Goal: Check status: Check status

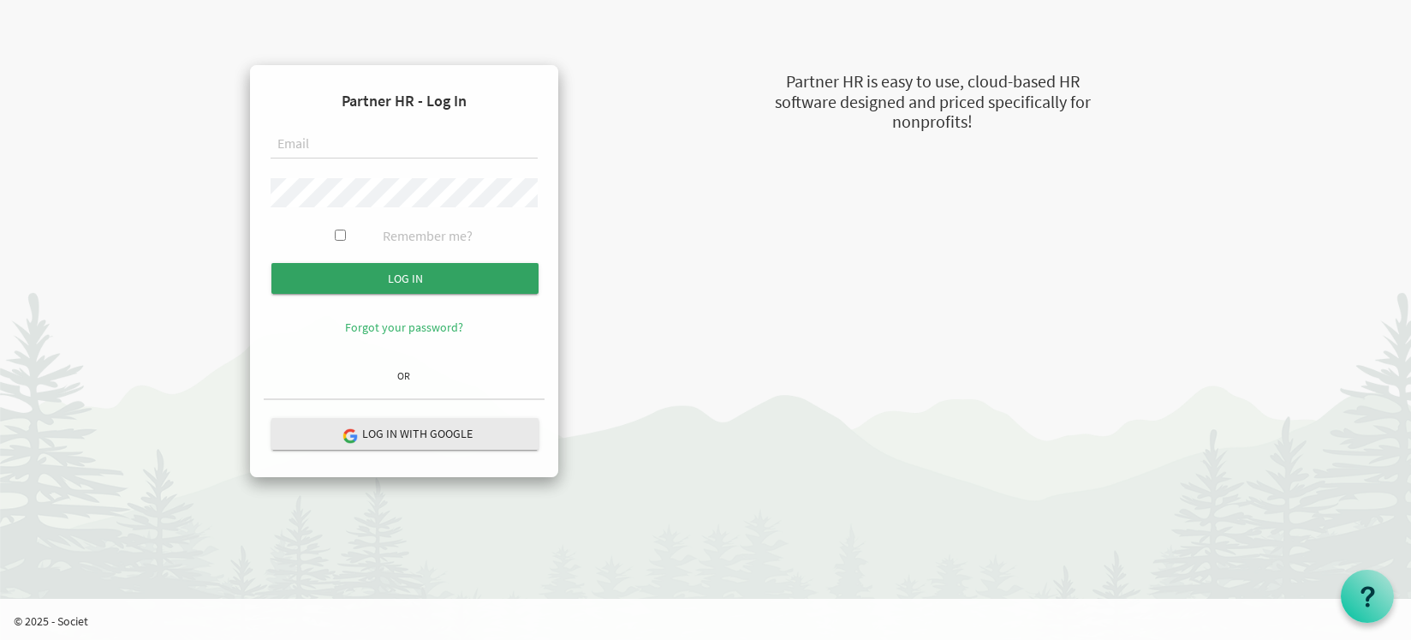
type input "jwilliams@ontario.anglican.ca"
click at [410, 289] on input "Log in" at bounding box center [404, 278] width 267 height 31
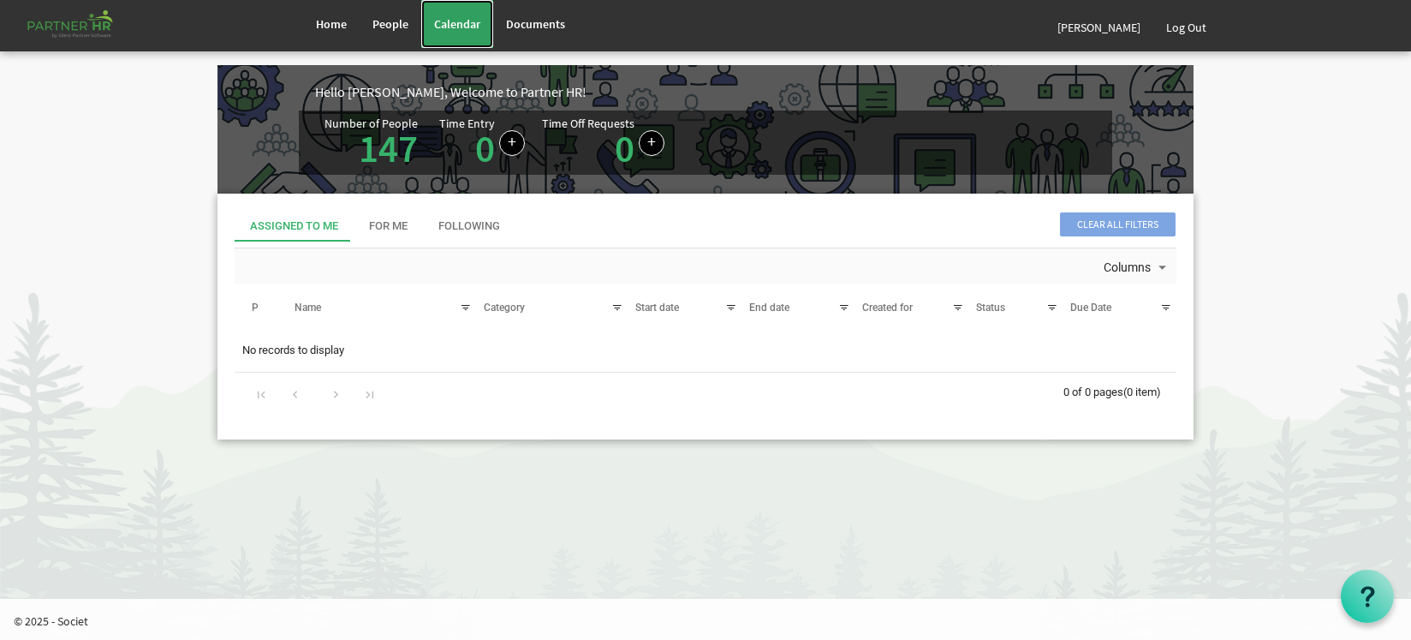
click at [467, 9] on link "Calendar" at bounding box center [457, 24] width 72 height 48
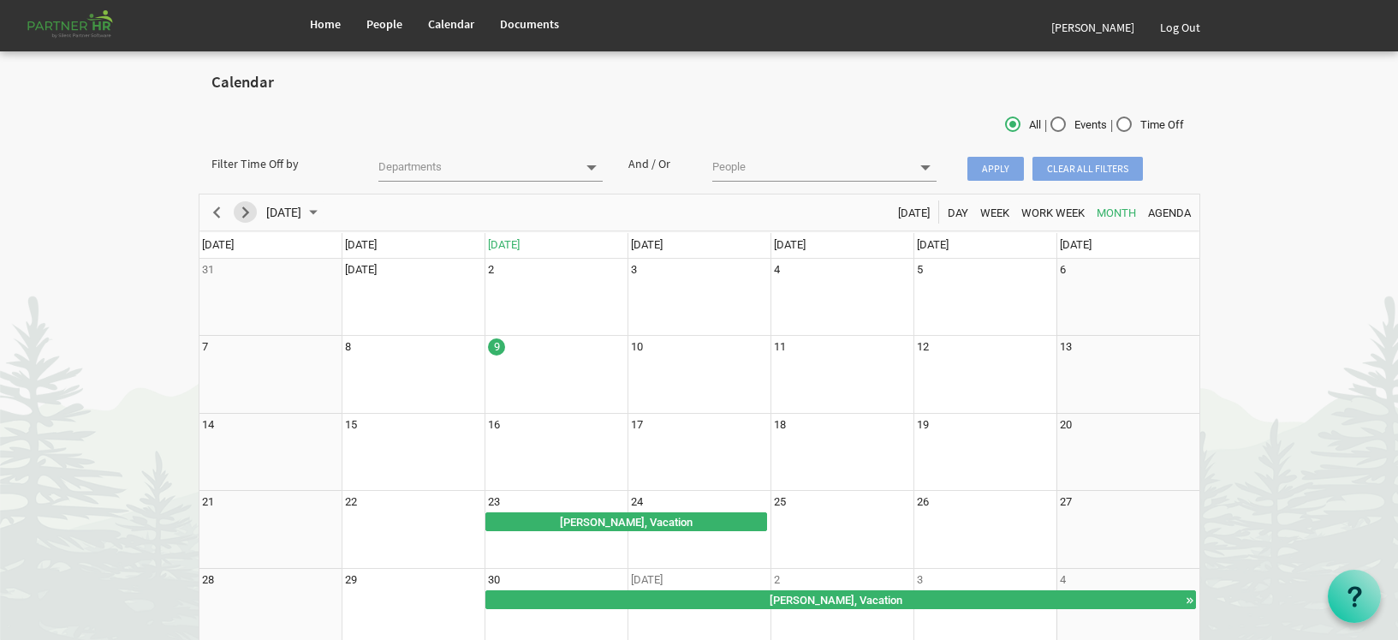
click at [242, 212] on span "Next" at bounding box center [245, 212] width 21 height 21
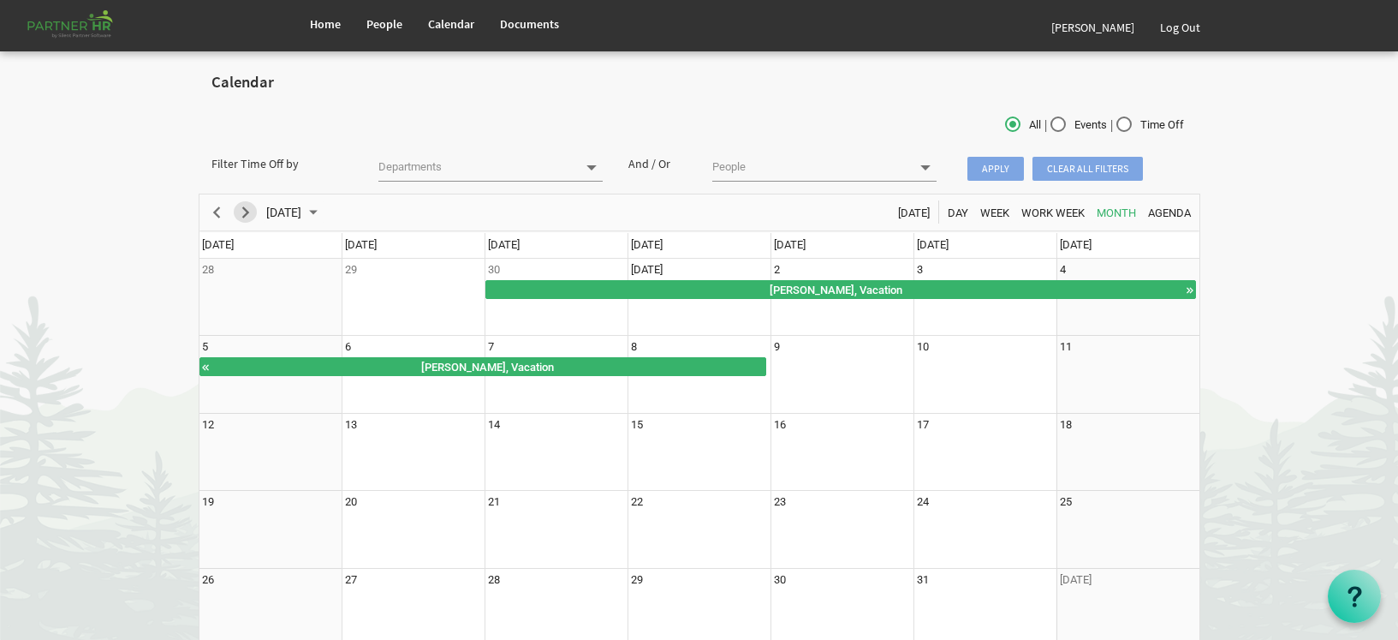
click at [242, 212] on span "Next" at bounding box center [245, 212] width 21 height 21
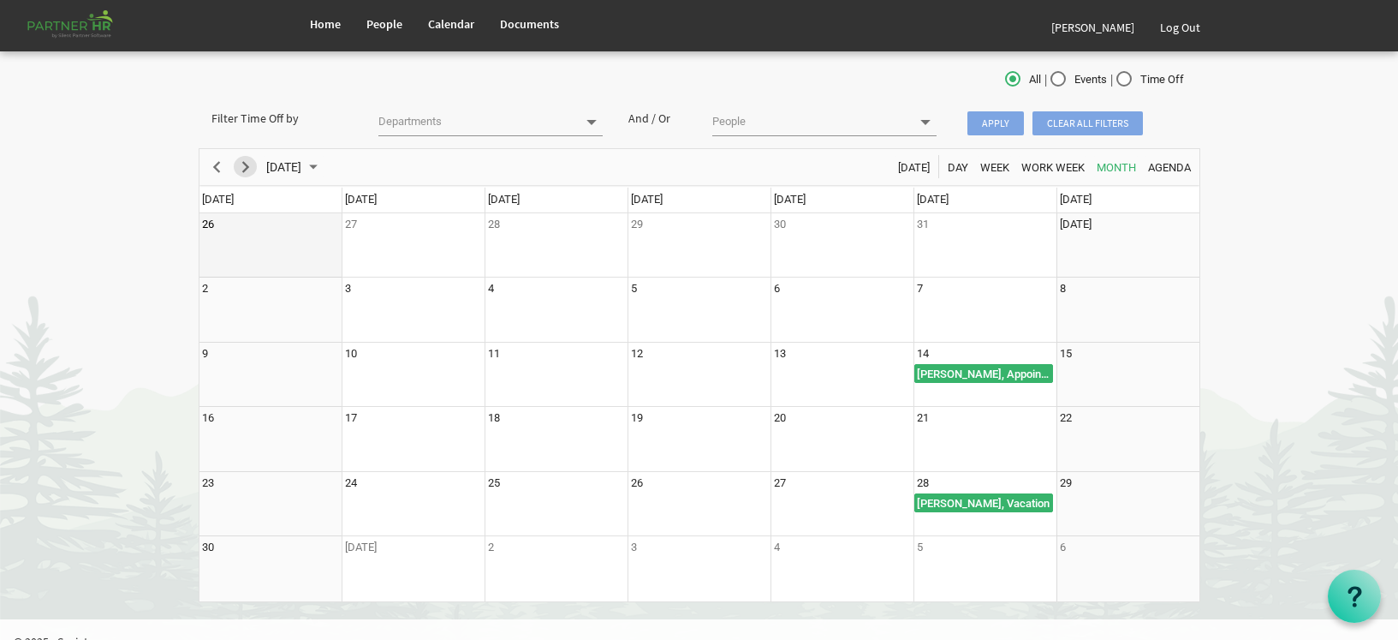
scroll to position [66, 0]
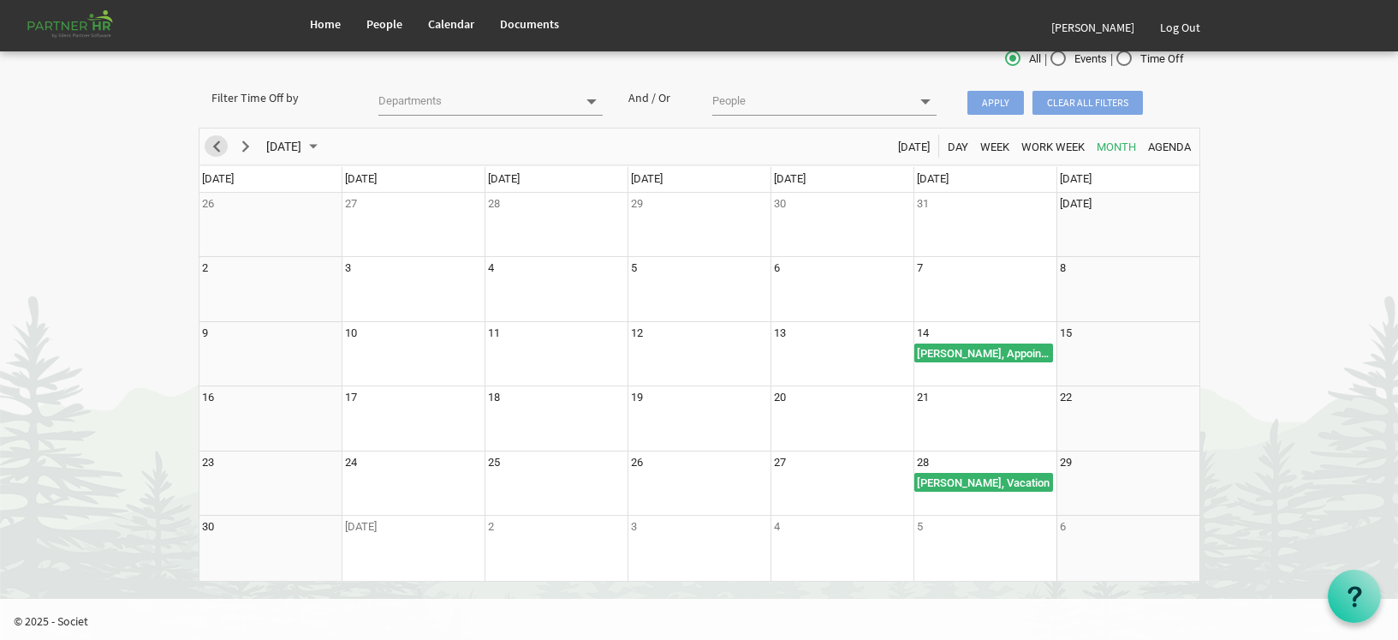
click at [217, 143] on span "Previous" at bounding box center [216, 146] width 21 height 21
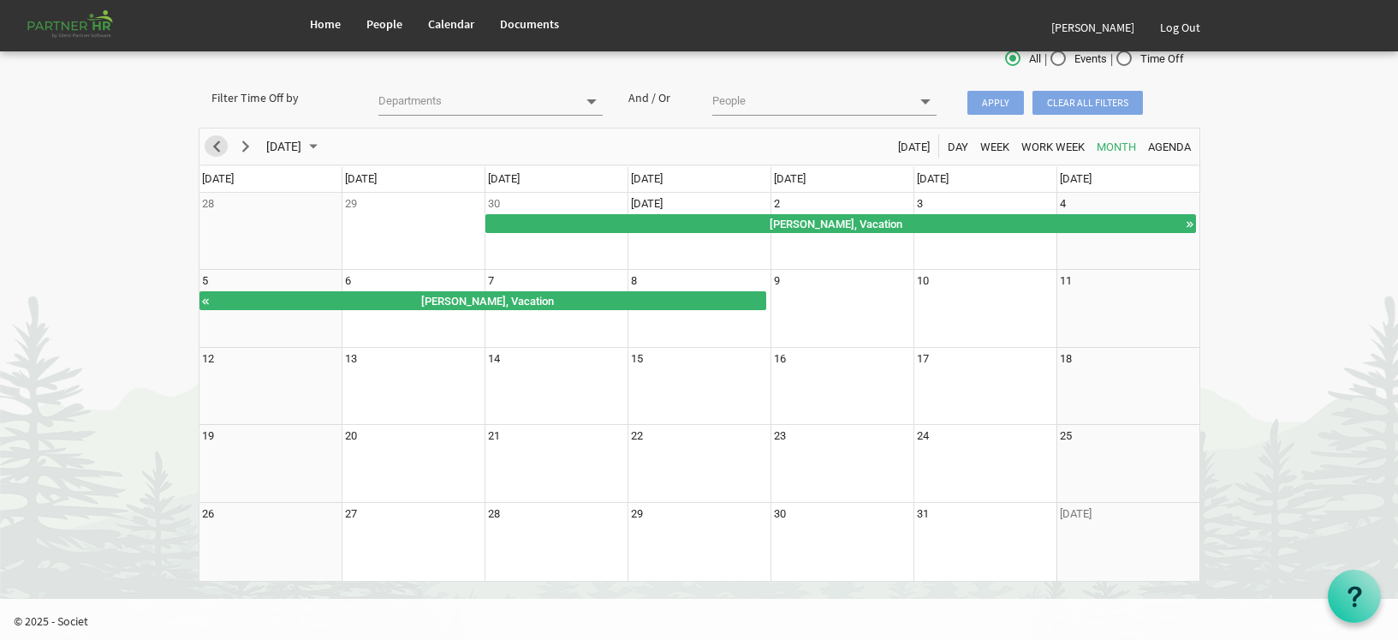
click at [217, 143] on span "Previous" at bounding box center [216, 146] width 21 height 21
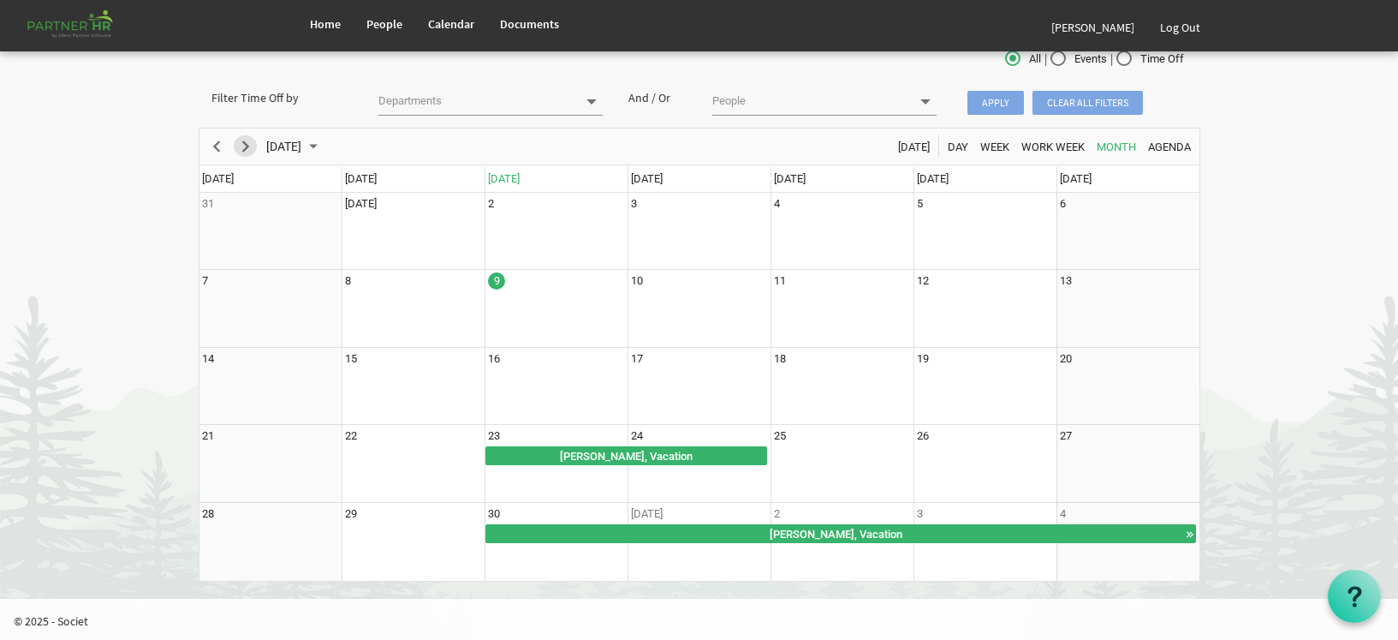
click at [243, 149] on span "Next" at bounding box center [245, 146] width 21 height 21
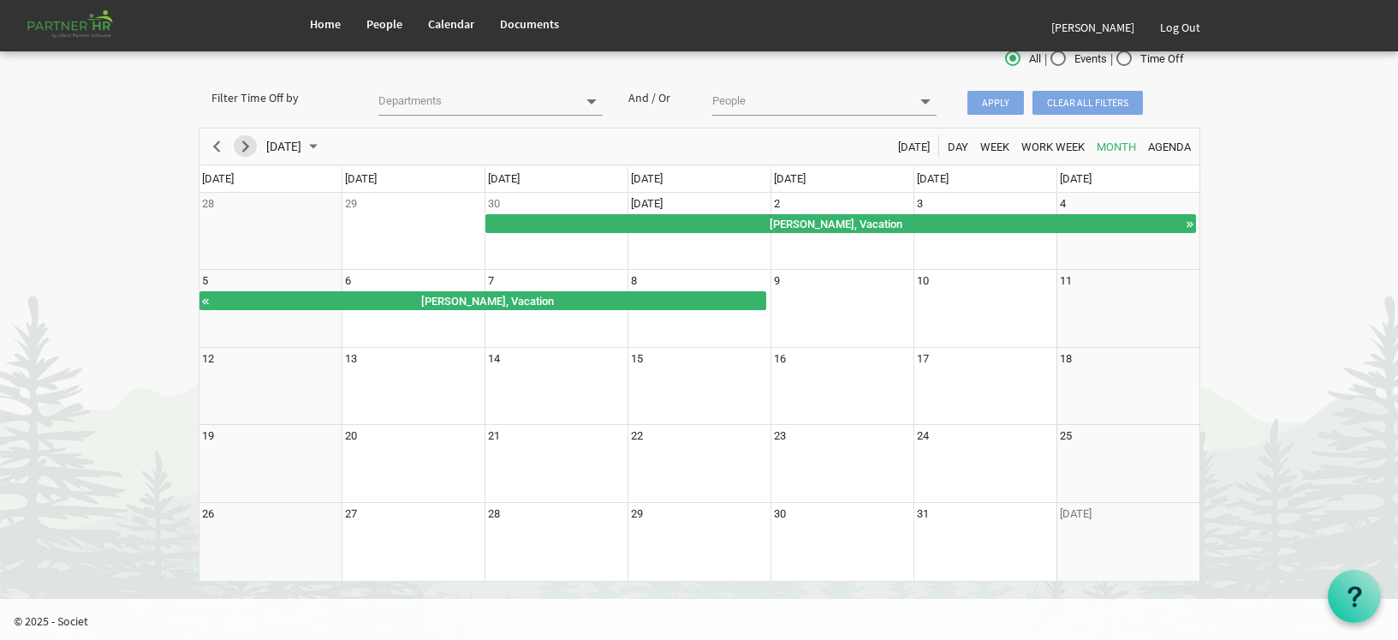
click at [247, 149] on span "Next" at bounding box center [245, 146] width 21 height 21
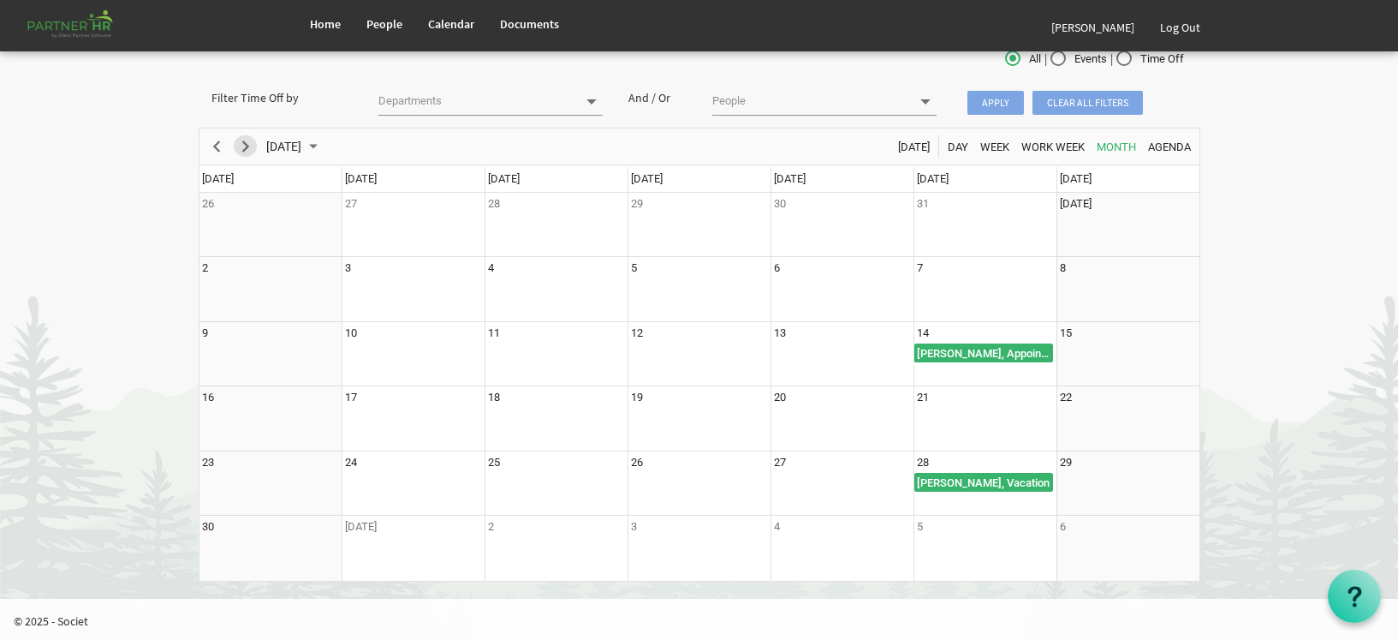
click at [247, 149] on span "Next" at bounding box center [245, 146] width 21 height 21
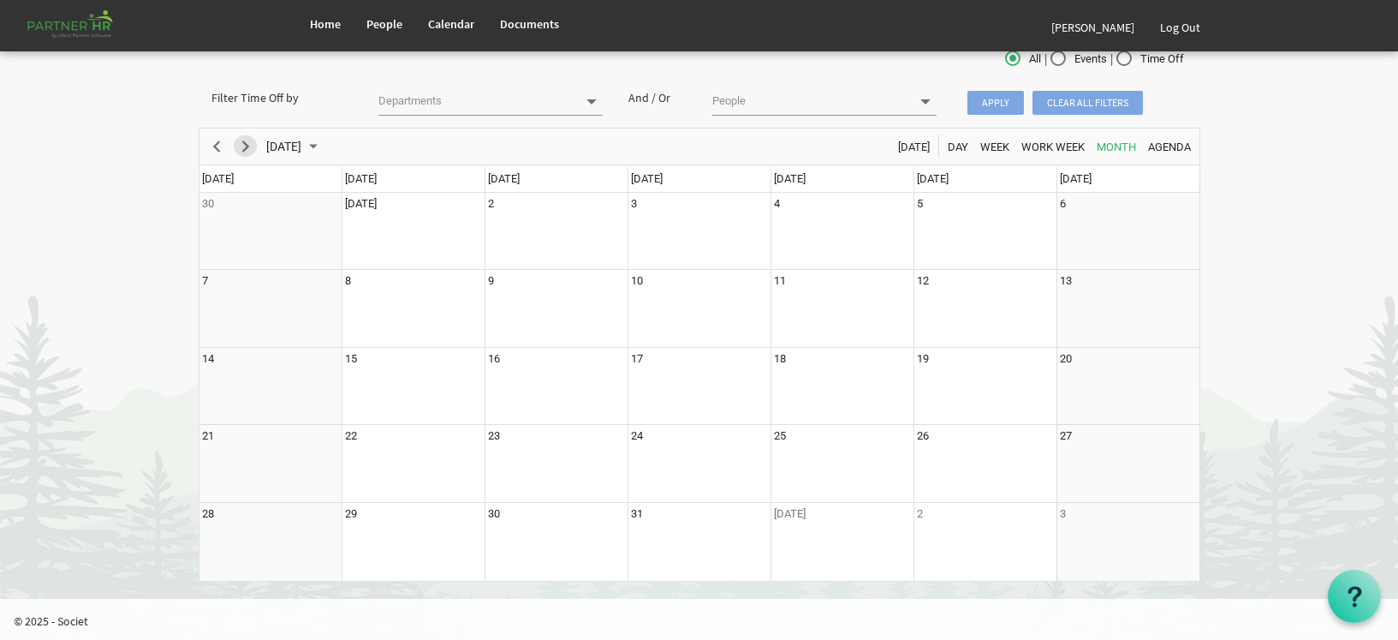
click at [247, 149] on span "Next" at bounding box center [245, 146] width 21 height 21
click at [218, 152] on span "Previous" at bounding box center [216, 146] width 21 height 21
